Goal: Communication & Community: Connect with others

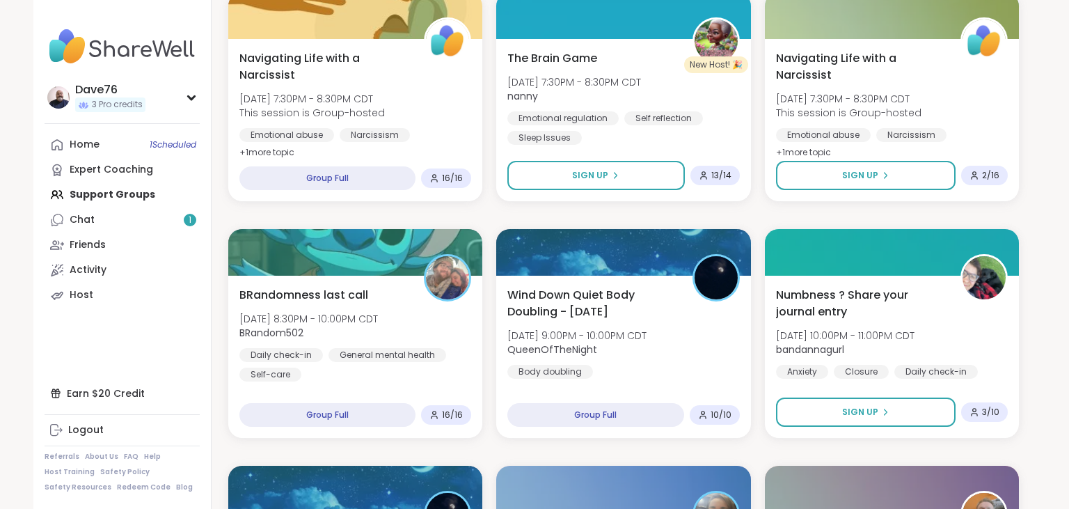
scroll to position [1454, 0]
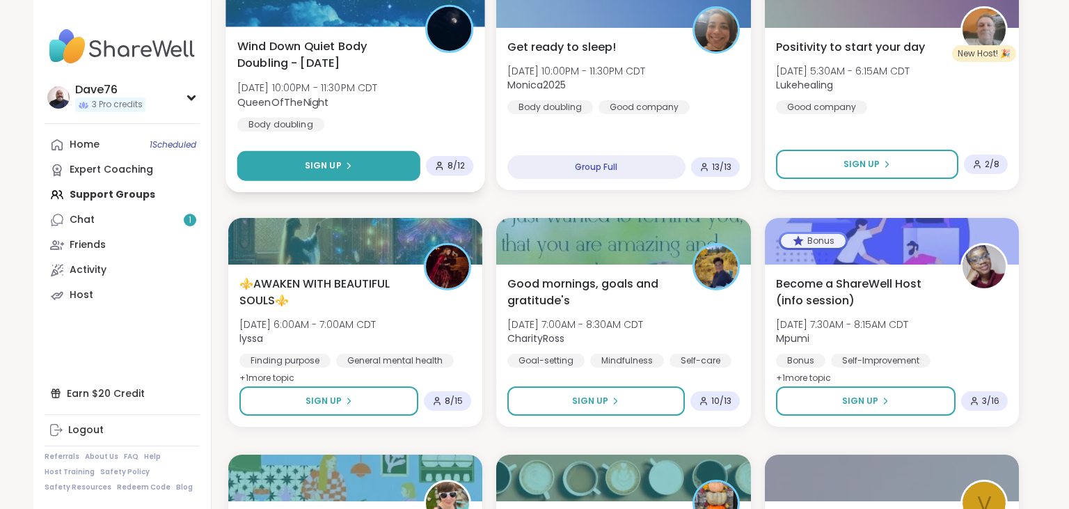
click at [360, 168] on button "Sign Up" at bounding box center [328, 166] width 183 height 30
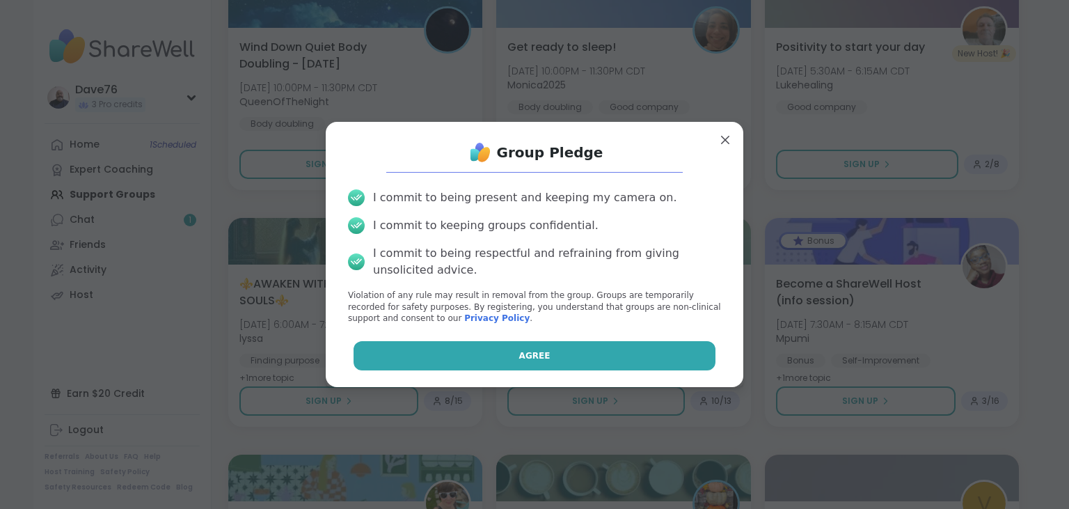
click at [567, 354] on button "Agree" at bounding box center [535, 355] width 363 height 29
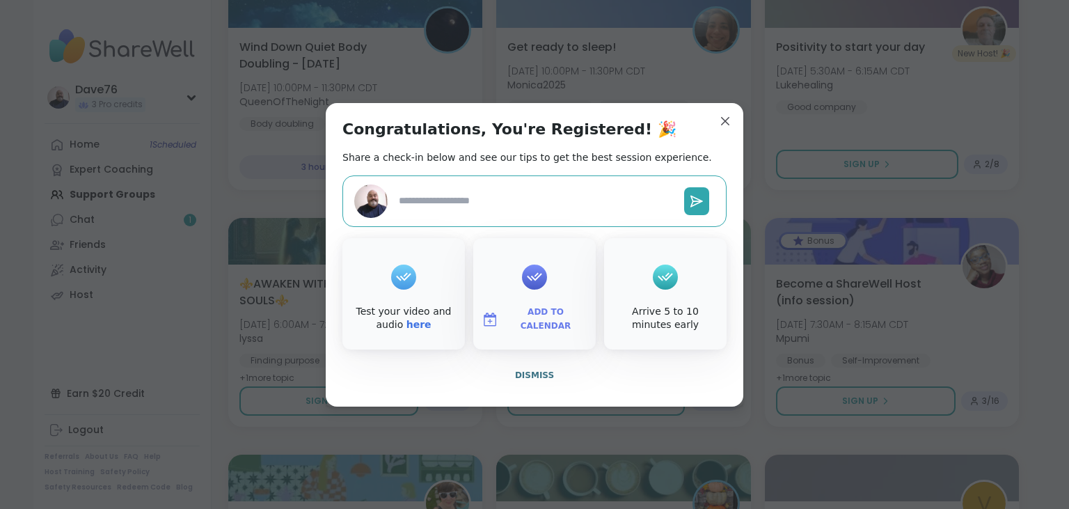
type textarea "*"
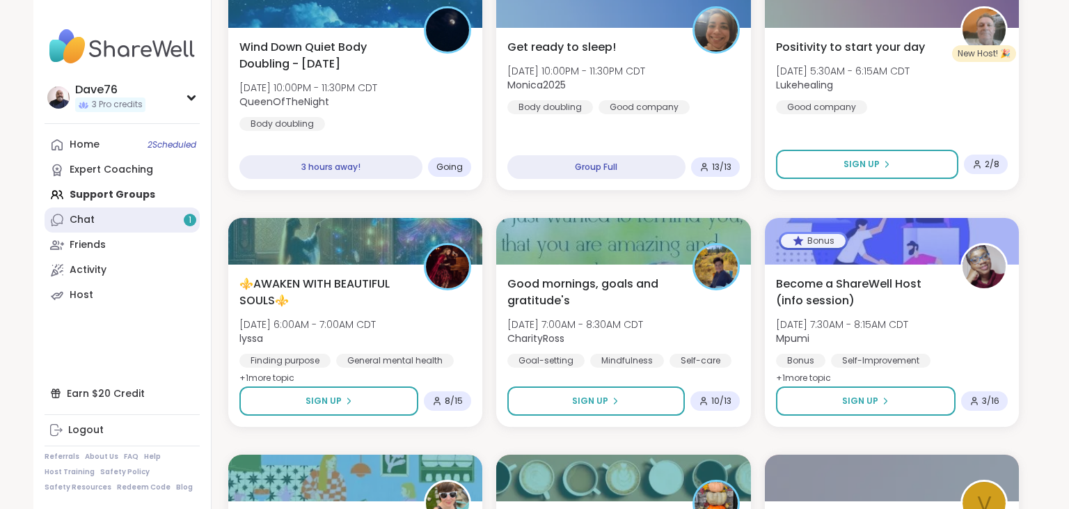
click at [82, 219] on div "Chat 1" at bounding box center [82, 220] width 25 height 14
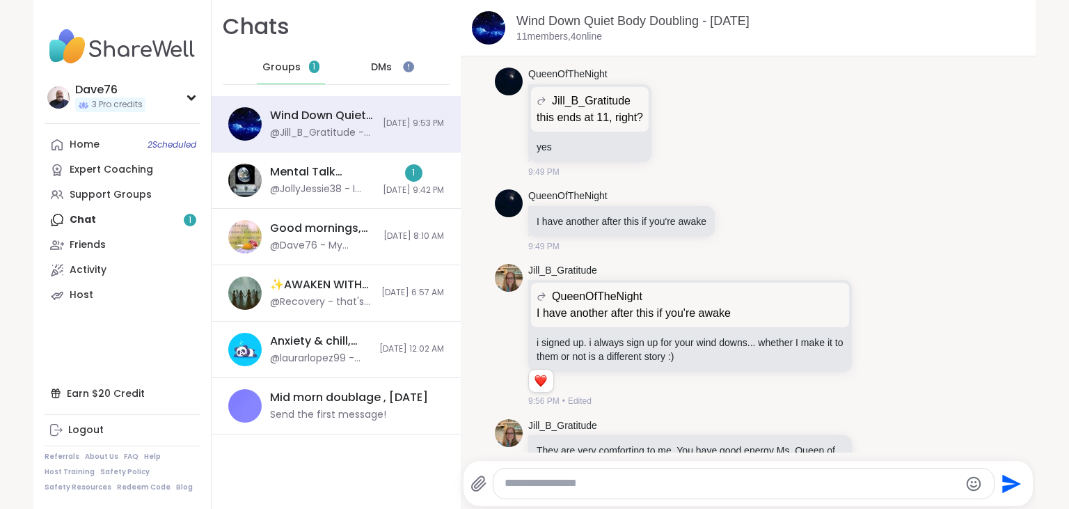
click at [389, 75] on div "DMs" at bounding box center [382, 67] width 68 height 33
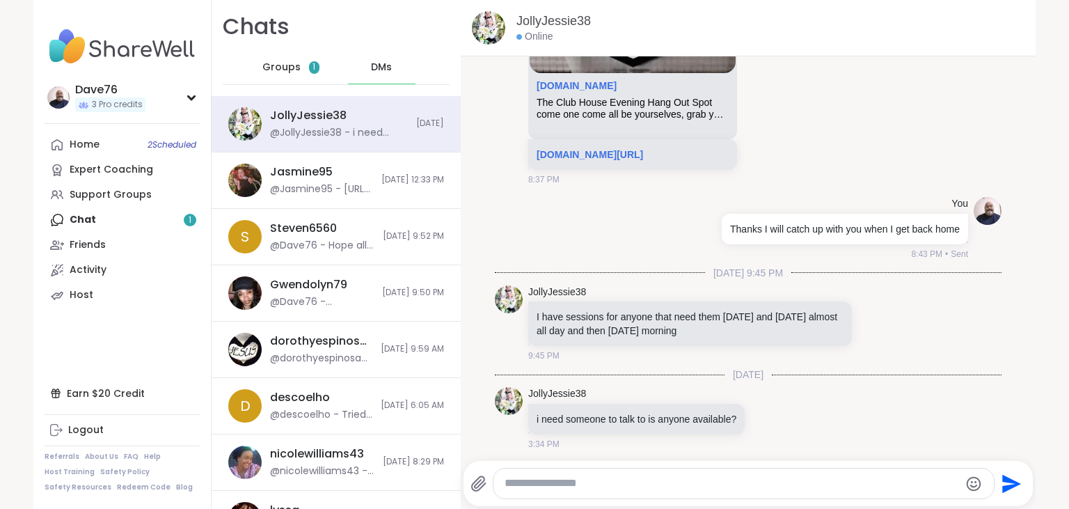
click at [626, 477] on textarea "Type your message" at bounding box center [732, 483] width 455 height 15
type textarea "**********"
type textarea "*"
type textarea "**********"
click at [1005, 478] on icon "Send" at bounding box center [1013, 483] width 19 height 19
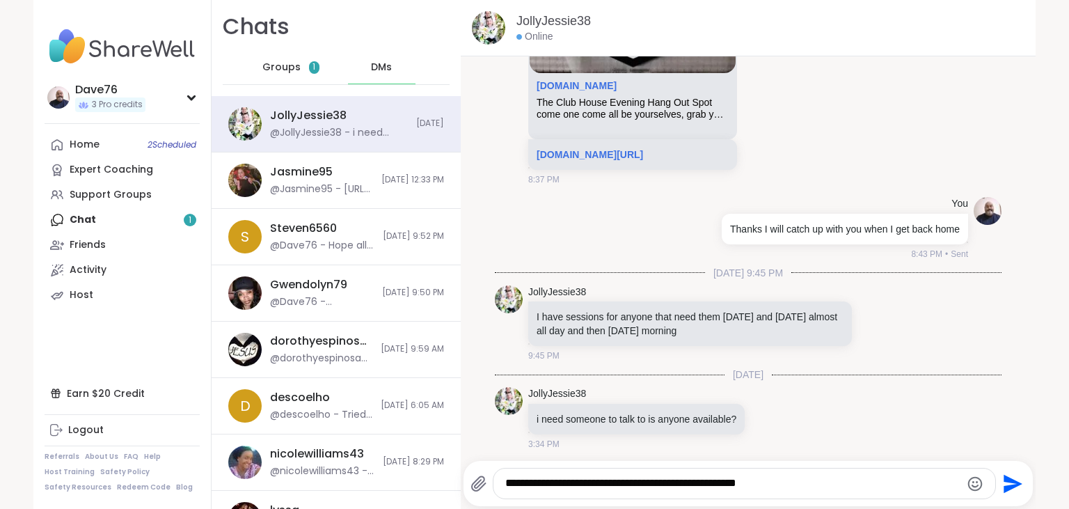
type textarea "*"
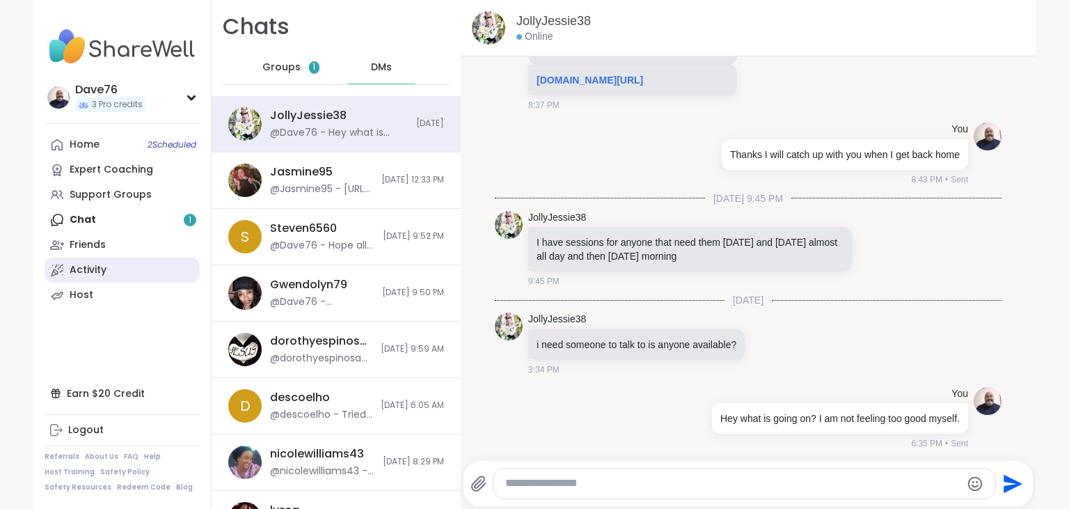
click at [127, 277] on link "Activity" at bounding box center [122, 270] width 155 height 25
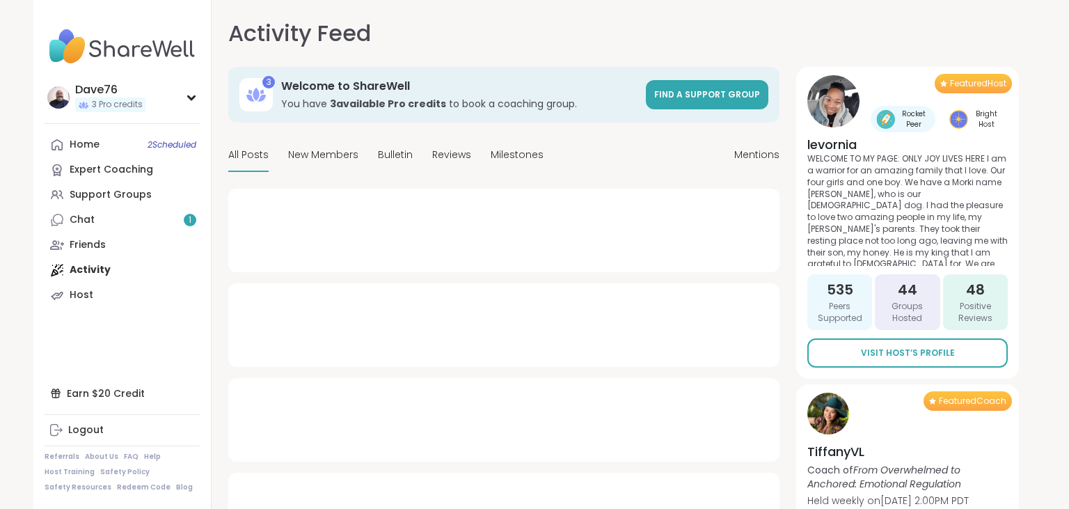
type textarea "*"
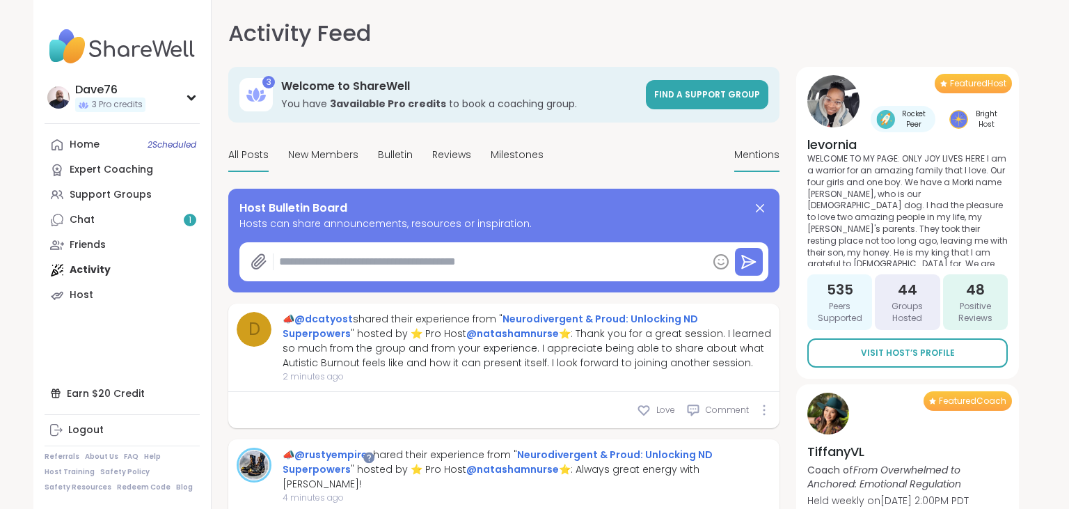
click at [742, 152] on span "Mentions" at bounding box center [757, 155] width 45 height 15
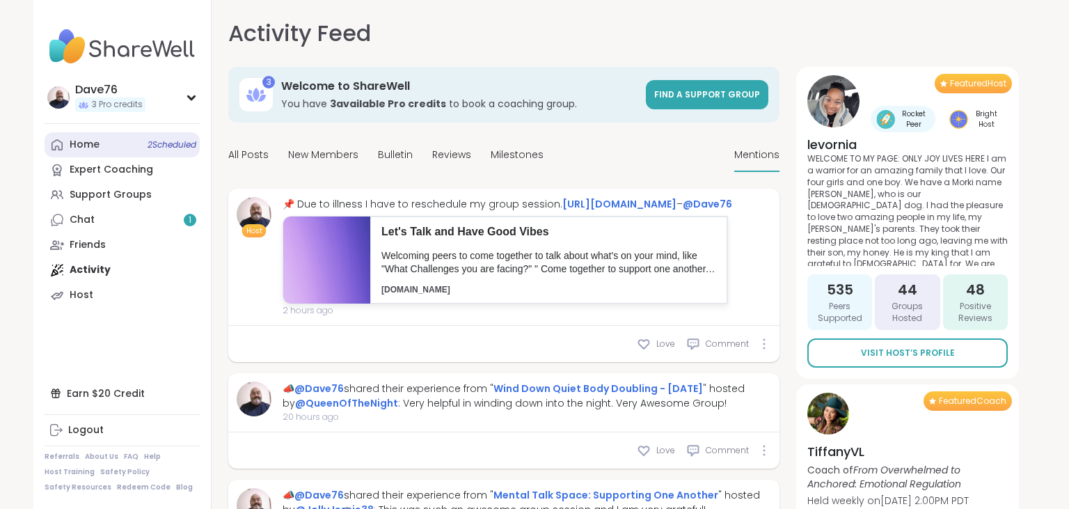
click at [104, 135] on link "Home 2 Scheduled" at bounding box center [122, 144] width 155 height 25
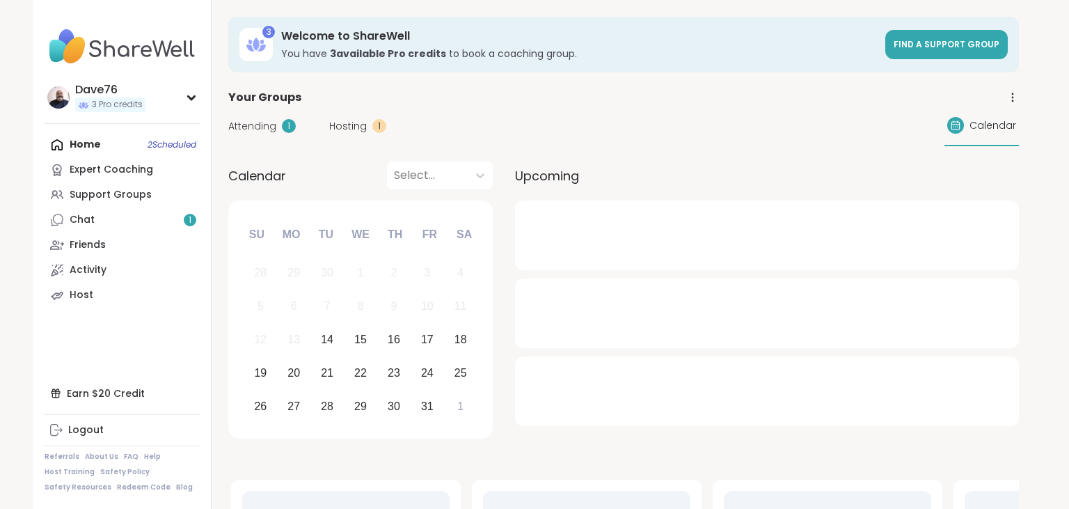
click at [104, 135] on div "Home 2 Scheduled Expert Coaching Support Groups Chat 1 Friends Activity Host" at bounding box center [122, 219] width 155 height 175
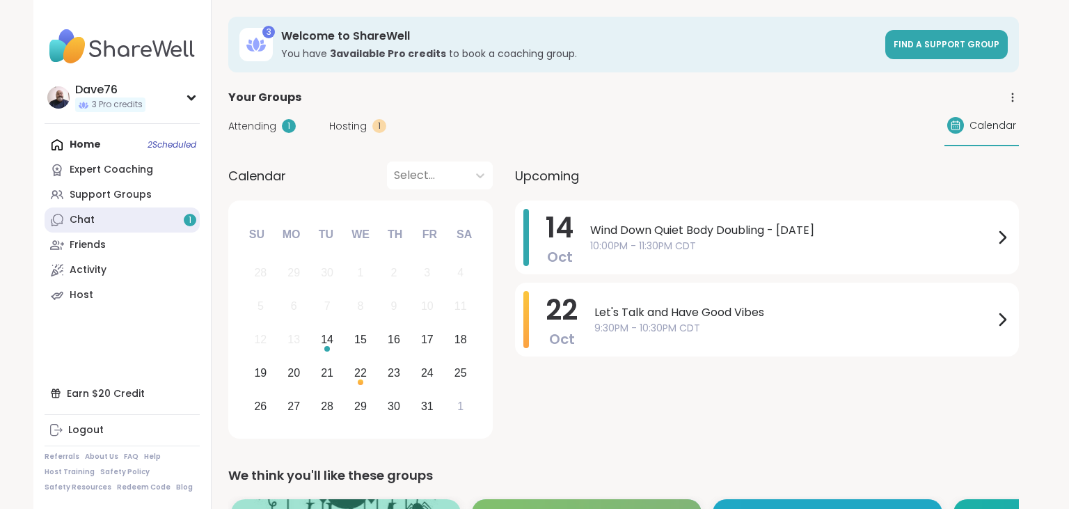
click at [129, 223] on link "Chat 1" at bounding box center [122, 219] width 155 height 25
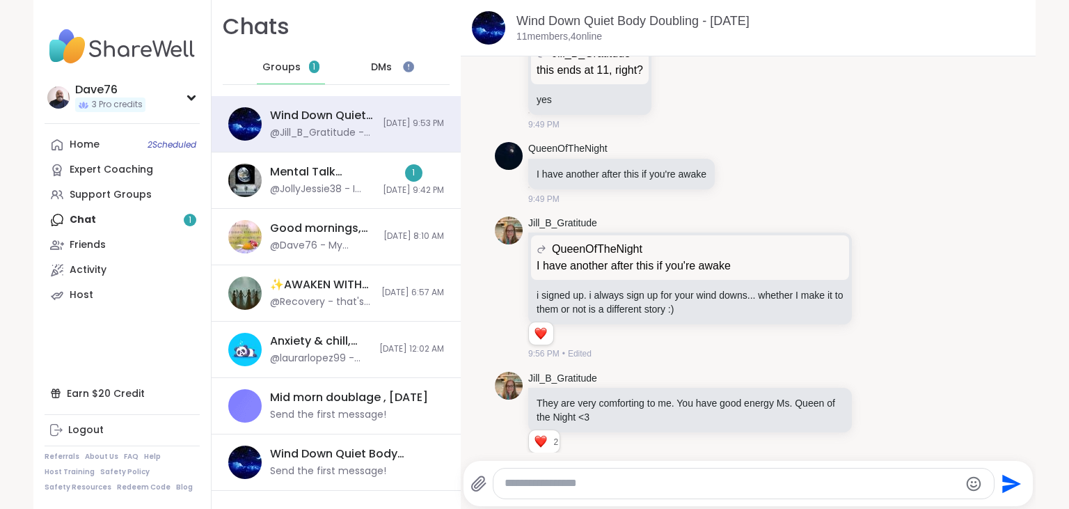
scroll to position [3562, 0]
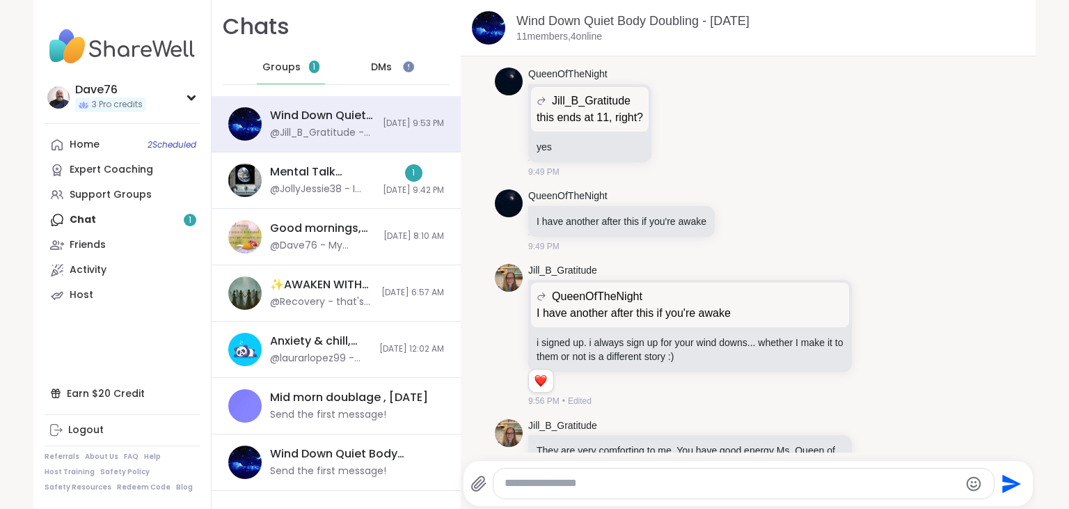
click at [394, 64] on div "DMs" at bounding box center [382, 67] width 68 height 33
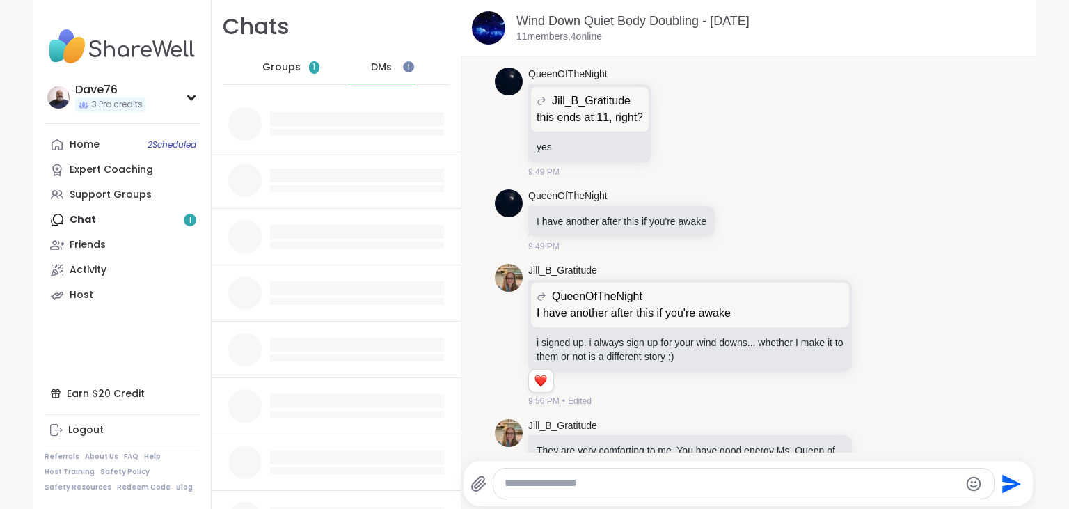
scroll to position [0, 0]
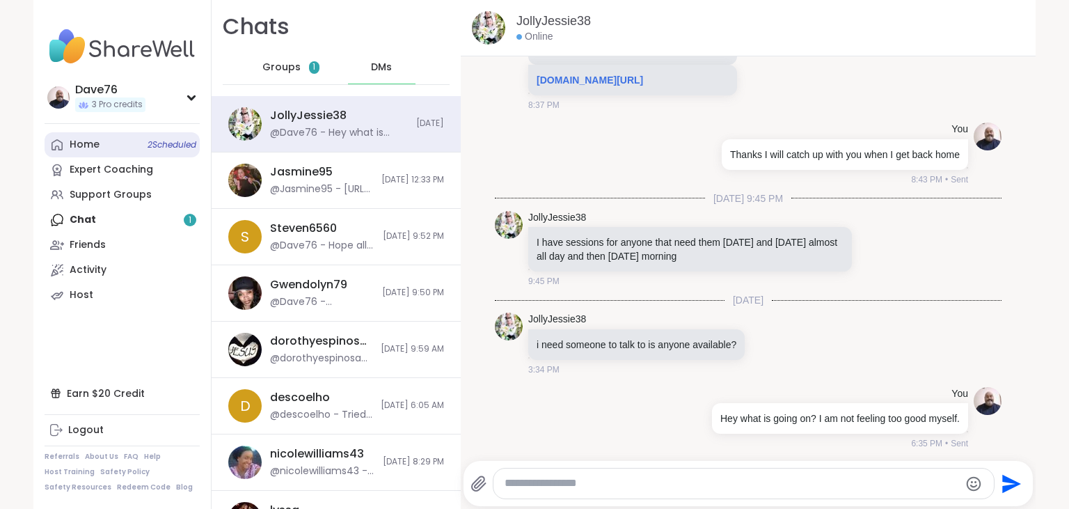
click at [116, 139] on link "Home 2 Scheduled" at bounding box center [122, 144] width 155 height 25
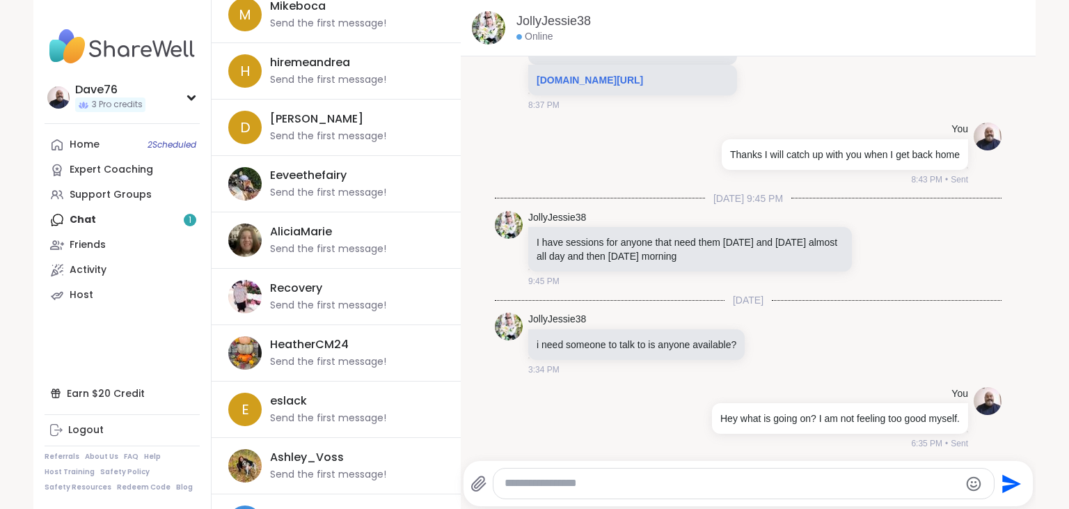
scroll to position [1028, 0]
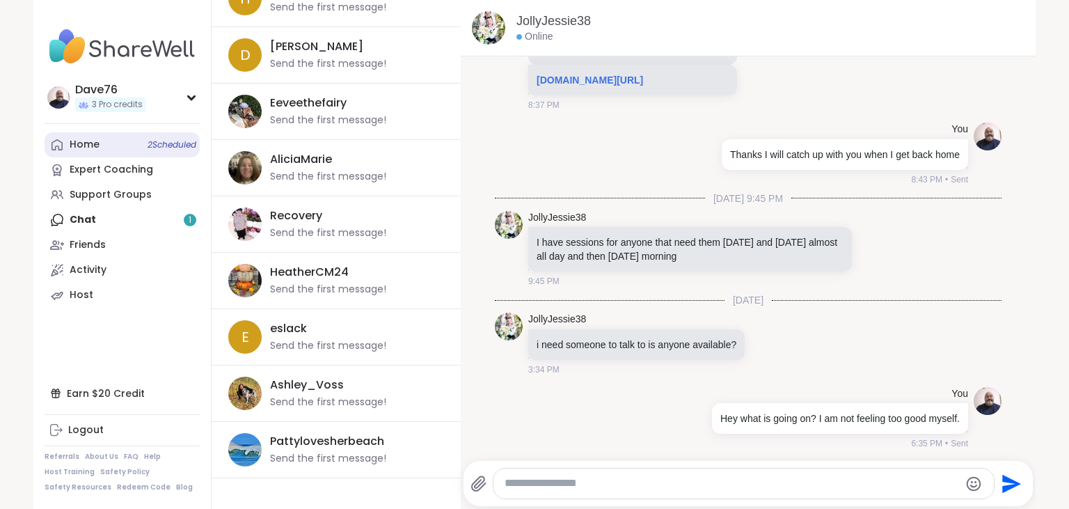
click at [94, 148] on div "Home 2 Scheduled" at bounding box center [85, 145] width 30 height 14
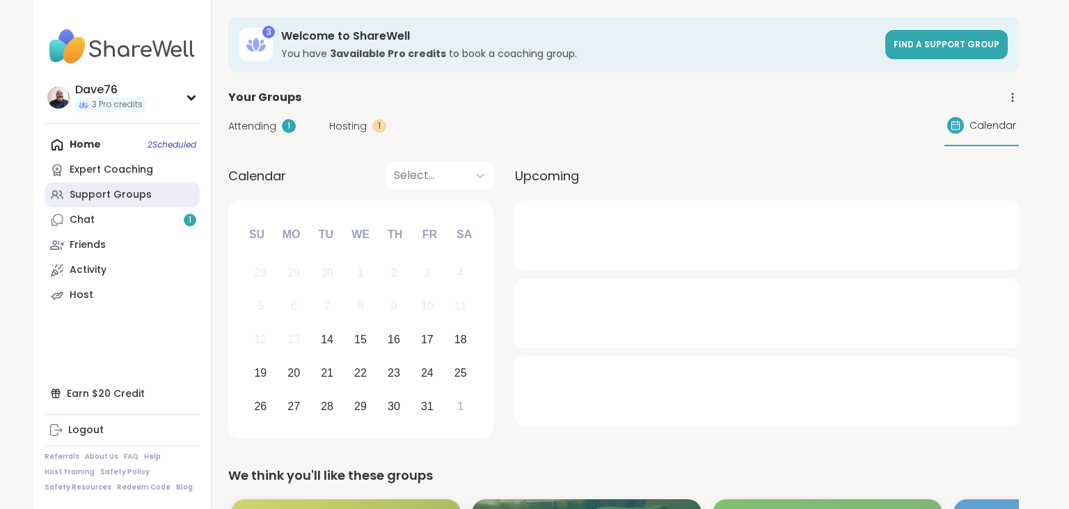
click at [143, 195] on div "Support Groups" at bounding box center [111, 195] width 82 height 14
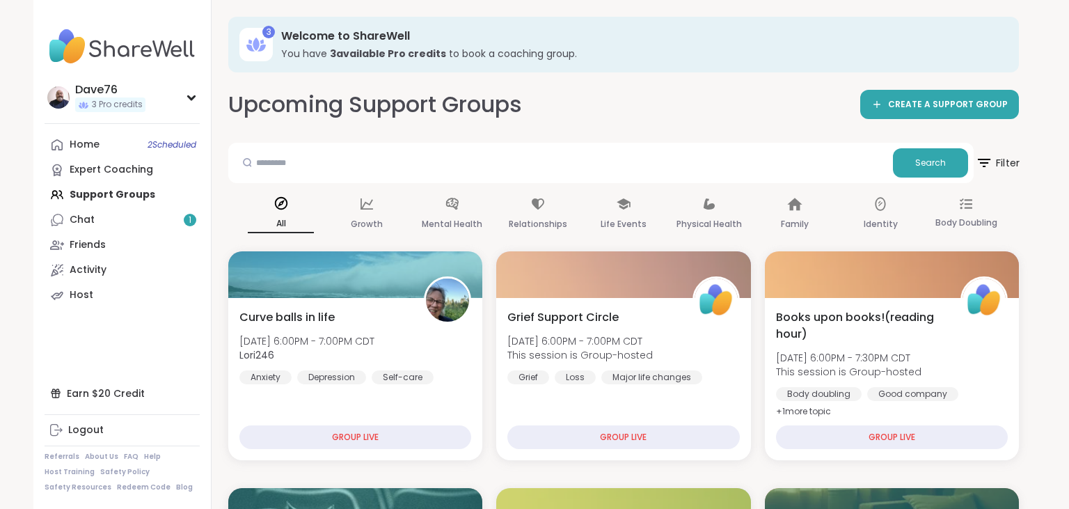
click at [1008, 162] on span "Filter" at bounding box center [997, 163] width 45 height 35
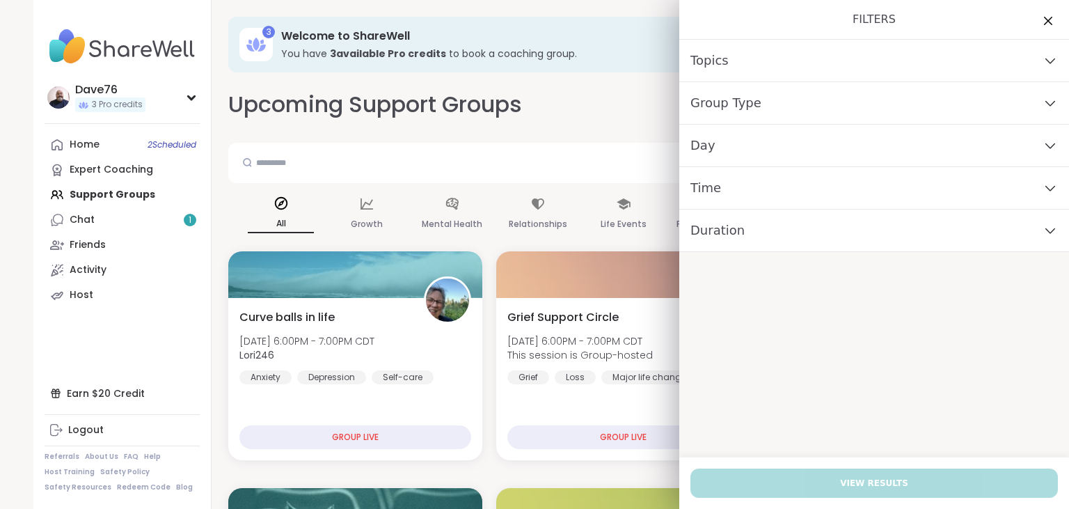
click at [829, 141] on div "Day" at bounding box center [875, 146] width 390 height 42
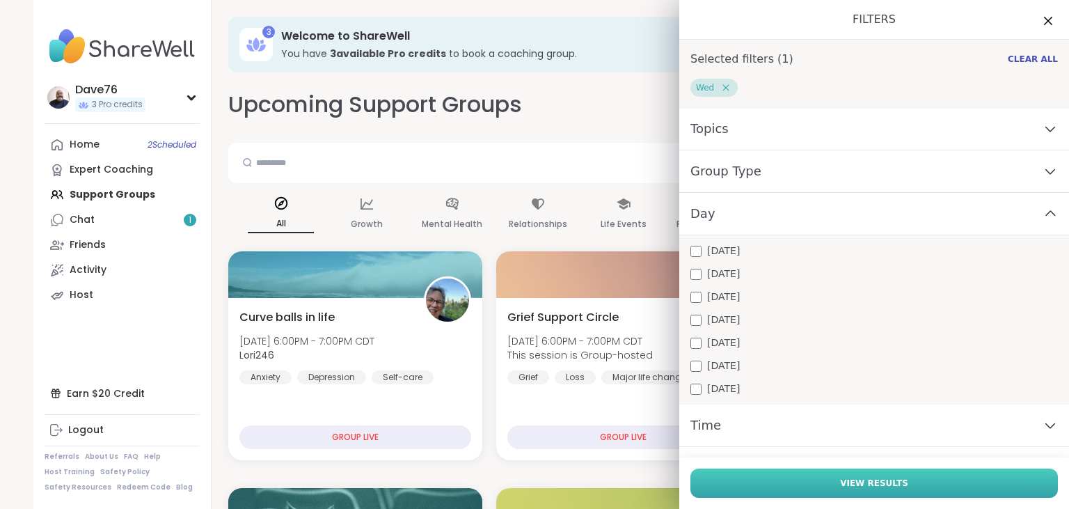
click at [857, 485] on span "View Results" at bounding box center [874, 483] width 68 height 13
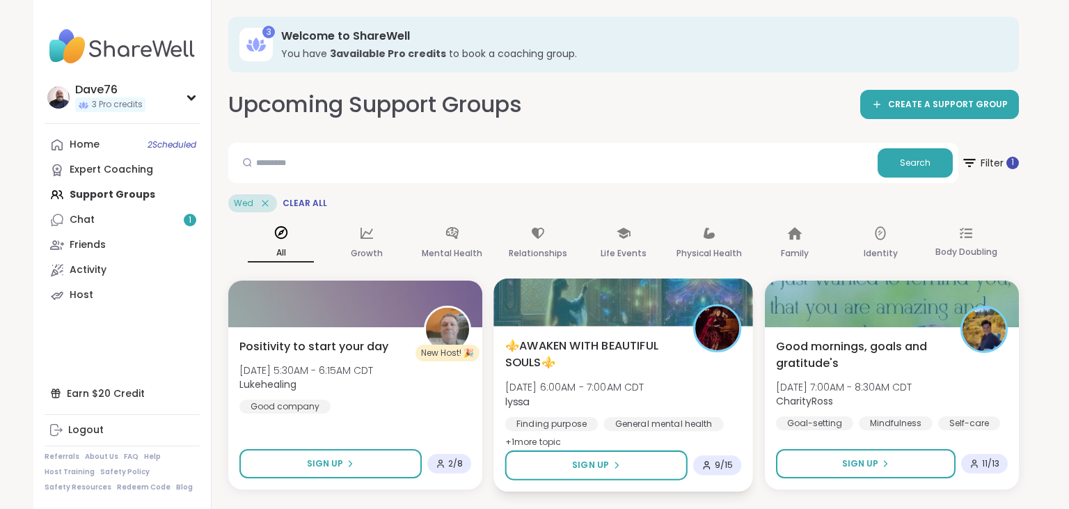
click at [522, 399] on b "lyssa" at bounding box center [517, 401] width 24 height 14
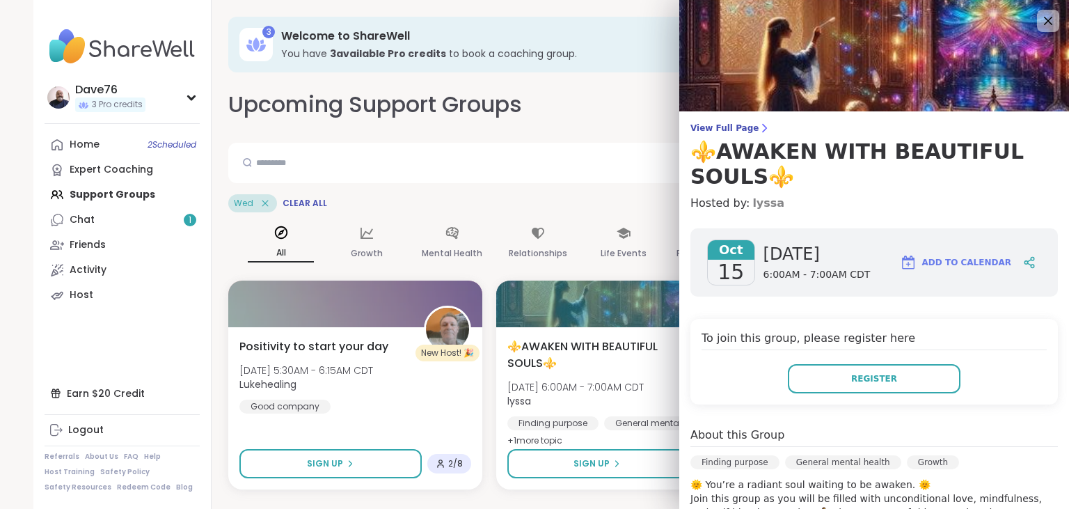
click at [753, 207] on link "lyssa" at bounding box center [769, 203] width 32 height 17
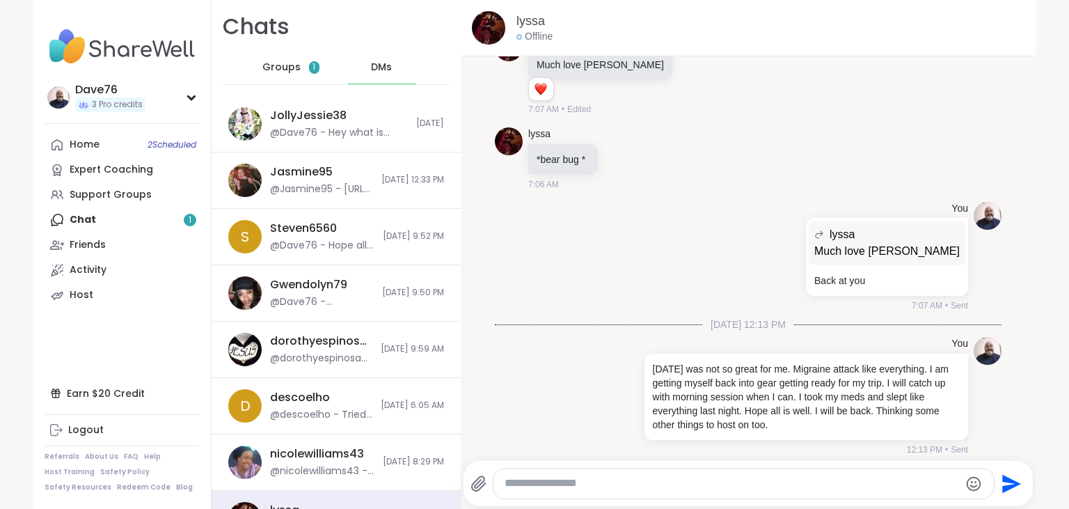
click at [652, 478] on textarea "Type your message" at bounding box center [732, 483] width 455 height 15
click at [790, 489] on textarea "**********" at bounding box center [732, 483] width 455 height 15
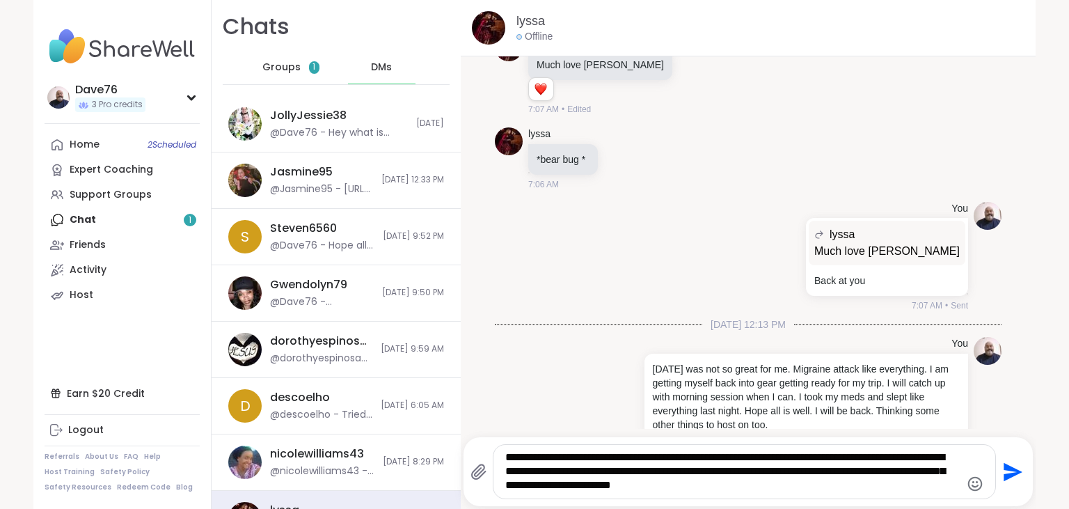
type textarea "**********"
click at [1017, 472] on icon "Send" at bounding box center [1013, 471] width 19 height 19
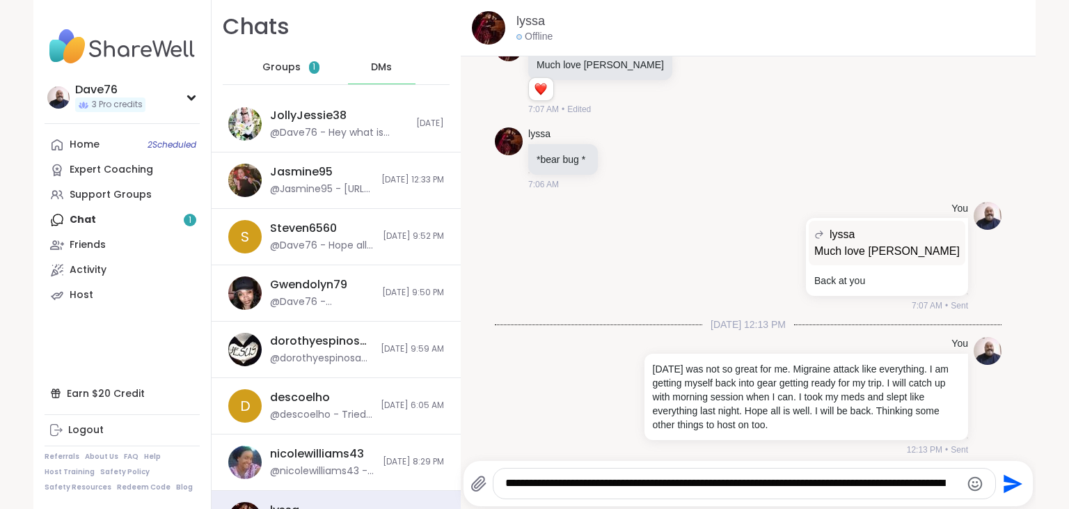
scroll to position [3260, 0]
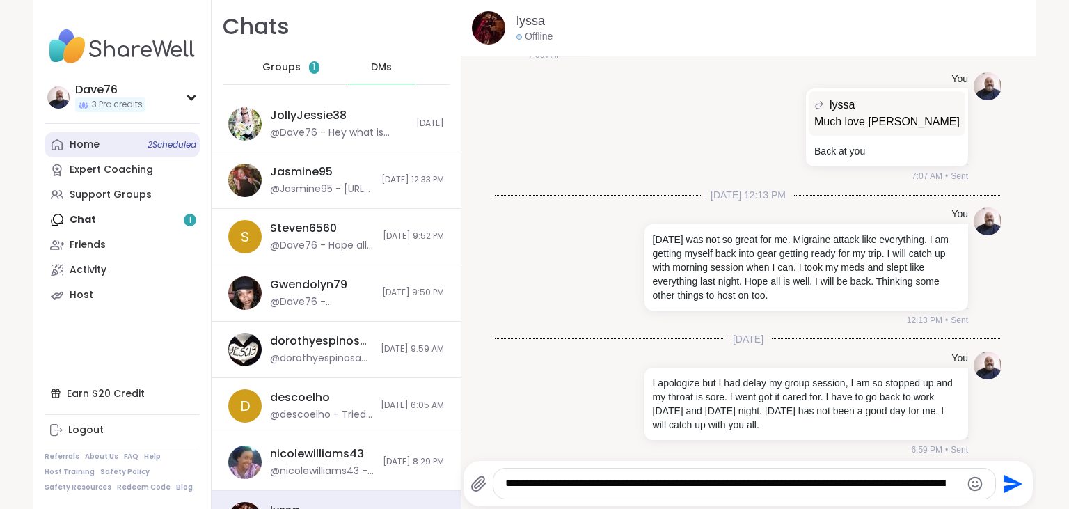
click at [89, 149] on div "Home 2 Scheduled" at bounding box center [85, 145] width 30 height 14
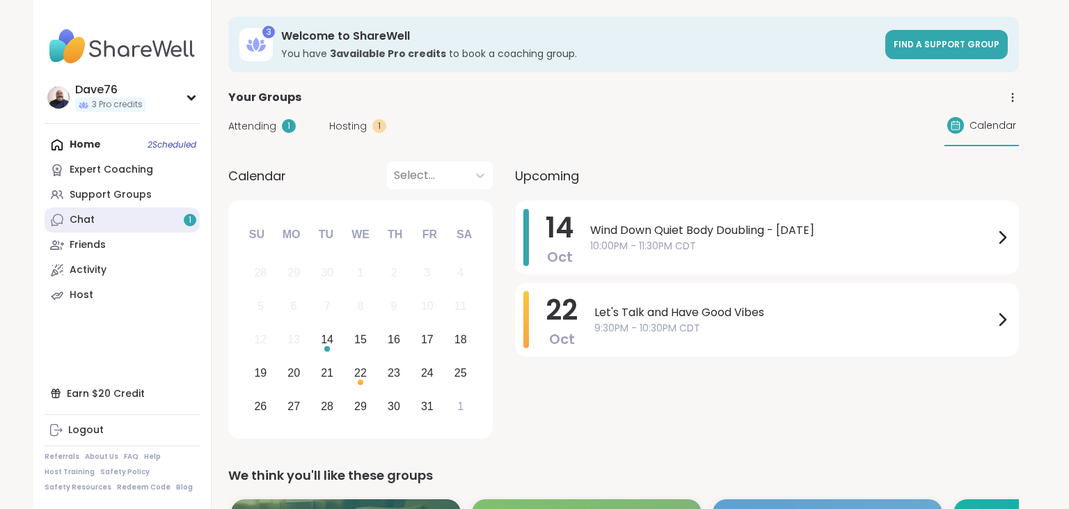
click at [116, 219] on link "Chat 1" at bounding box center [122, 219] width 155 height 25
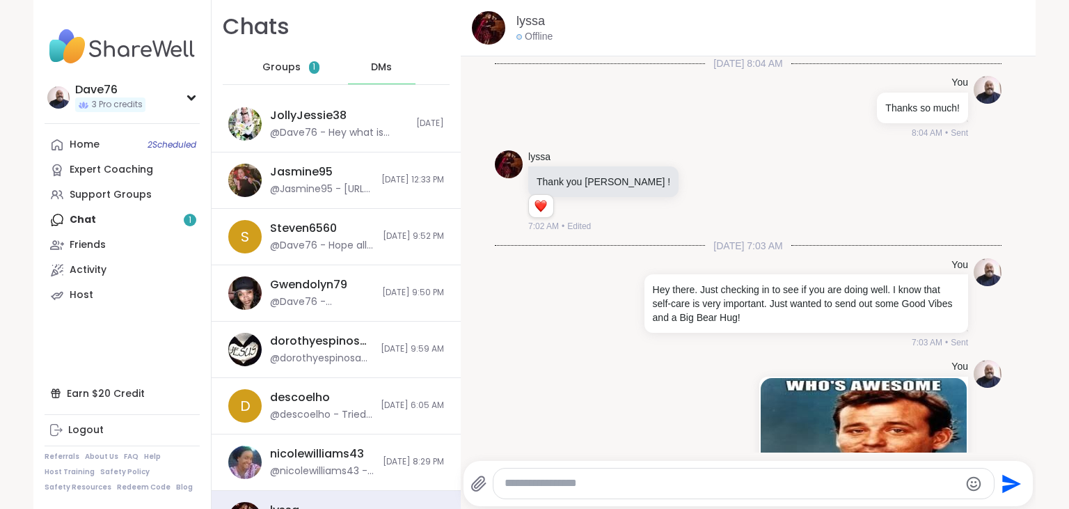
scroll to position [3260, 0]
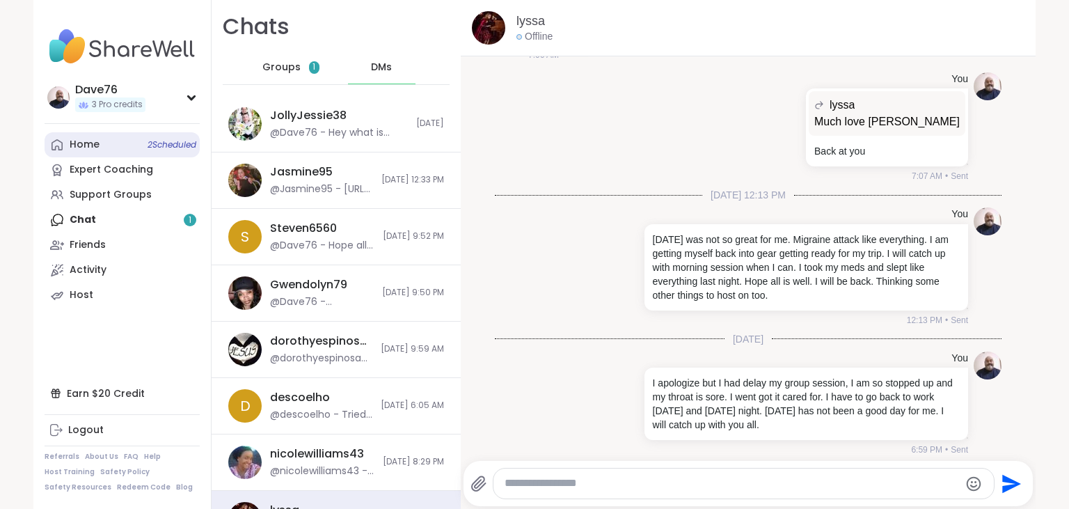
click at [81, 143] on div "Home 2 Scheduled" at bounding box center [85, 145] width 30 height 14
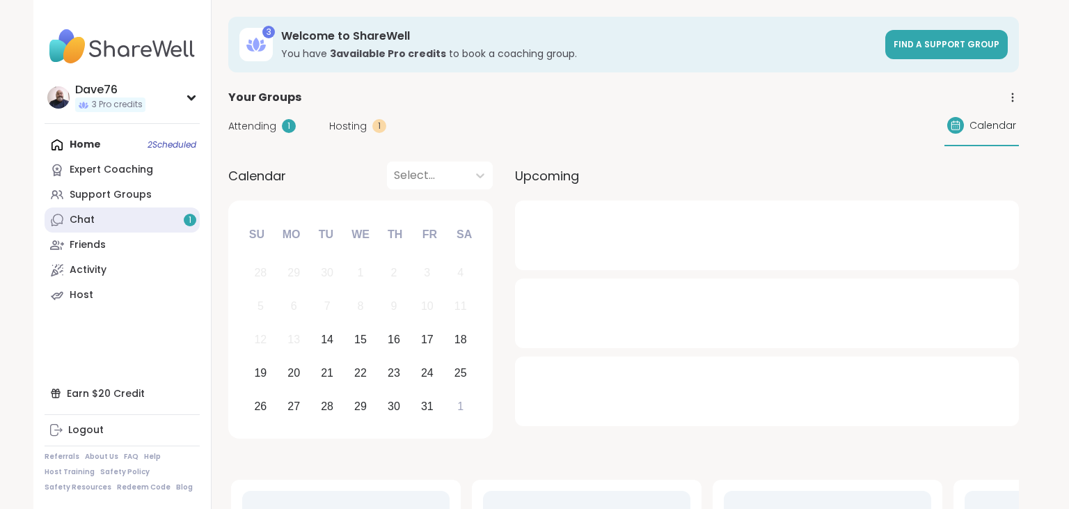
click at [113, 221] on link "Chat 1" at bounding box center [122, 219] width 155 height 25
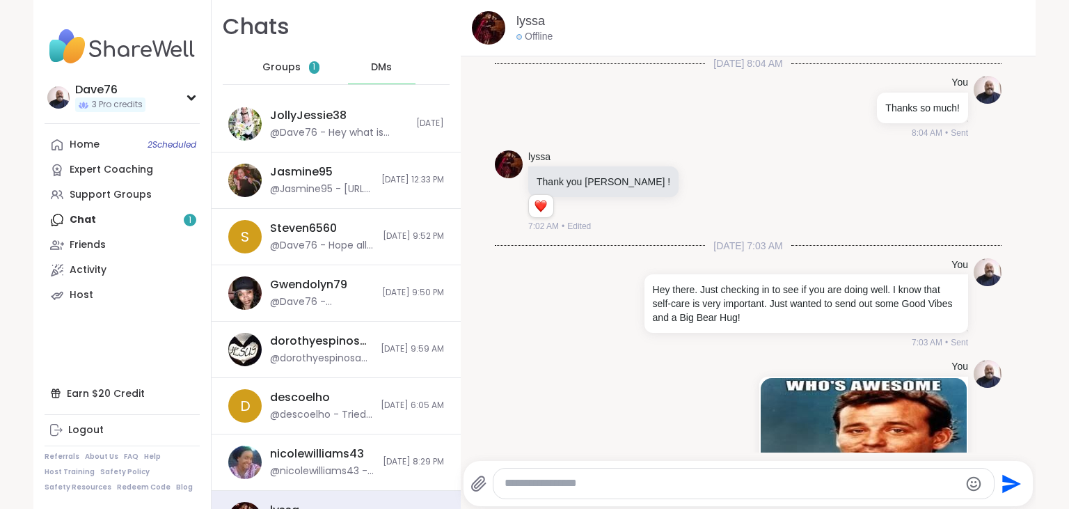
scroll to position [3260, 0]
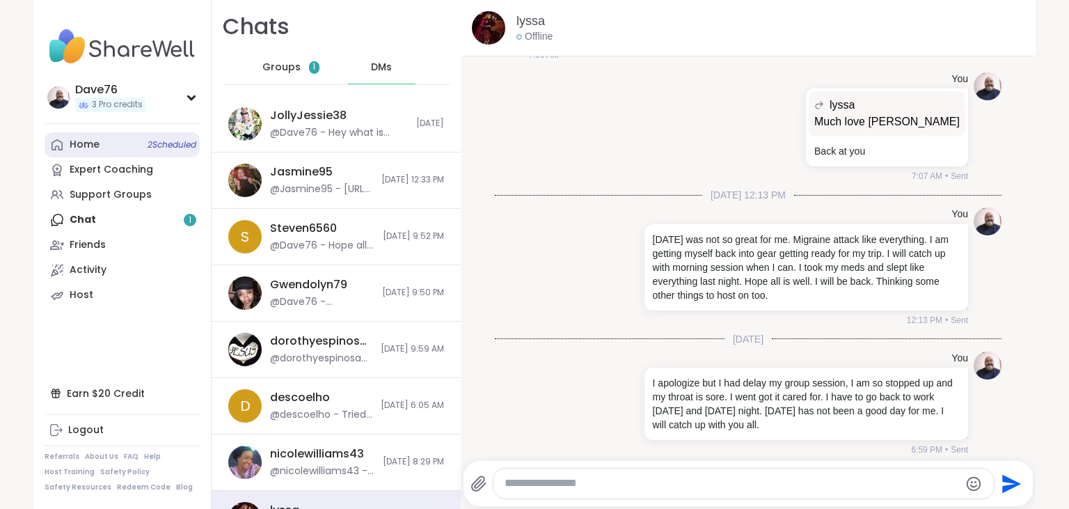
click at [91, 150] on div "Home 2 Scheduled" at bounding box center [85, 145] width 30 height 14
